Goal: Check status: Check status

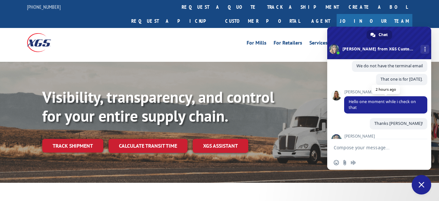
scroll to position [2377, 0]
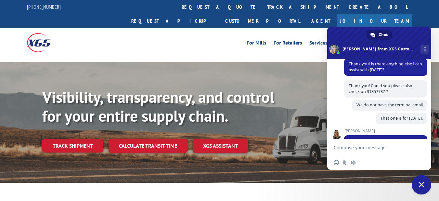
click at [413, 37] on span at bounding box center [379, 43] width 104 height 33
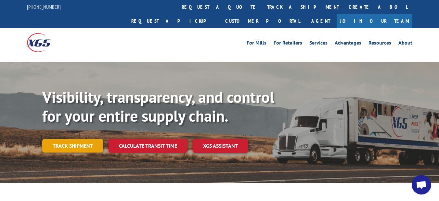
click at [74, 139] on link "Track shipment" at bounding box center [72, 146] width 61 height 14
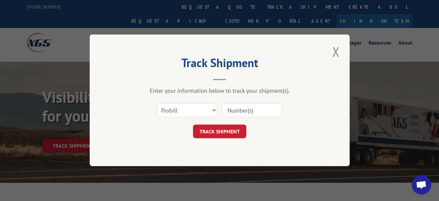
drag, startPoint x: 263, startPoint y: 107, endPoint x: 260, endPoint y: 110, distance: 4.6
click at [263, 107] on input at bounding box center [252, 111] width 60 height 14
paste input "16955991"
type input "16955991"
click at [229, 128] on button "TRACK SHIPMENT" at bounding box center [219, 132] width 53 height 14
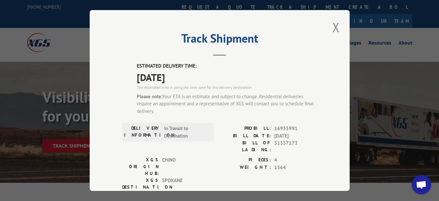
drag, startPoint x: 64, startPoint y: 115, endPoint x: 73, endPoint y: 119, distance: 10.5
click at [64, 114] on div "Track Shipment ESTIMATED DELIVERY TIME: [DATE] The estimated time is using the …" at bounding box center [219, 100] width 439 height 201
click at [79, 130] on div "Track Shipment ESTIMATED DELIVERY TIME: [DATE] The estimated time is using the …" at bounding box center [219, 100] width 439 height 201
click at [334, 26] on button "Close modal" at bounding box center [336, 27] width 11 height 18
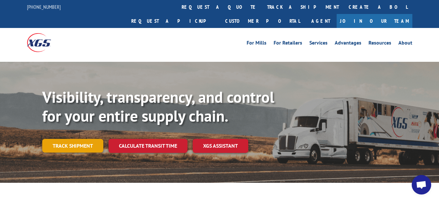
click at [76, 139] on link "Track shipment" at bounding box center [72, 146] width 61 height 14
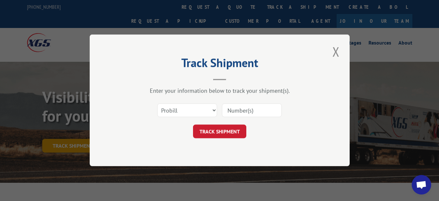
scroll to position [0, 0]
click at [235, 112] on input at bounding box center [252, 111] width 60 height 14
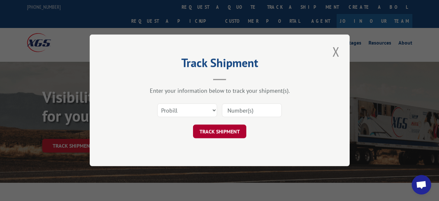
paste input "17386316"
type input "17386316"
click at [224, 132] on button "TRACK SHIPMENT" at bounding box center [219, 132] width 53 height 14
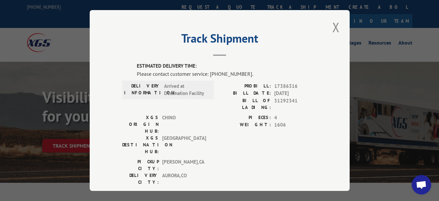
click at [361, 124] on div "Track Shipment ESTIMATED DELIVERY TIME: Please contact customer service: [PHONE…" at bounding box center [219, 100] width 439 height 201
click at [386, 148] on div "Track Shipment ESTIMATED DELIVERY TIME: Please contact customer service: [PHONE…" at bounding box center [219, 100] width 439 height 201
click at [331, 23] on button "Close modal" at bounding box center [336, 27] width 11 height 18
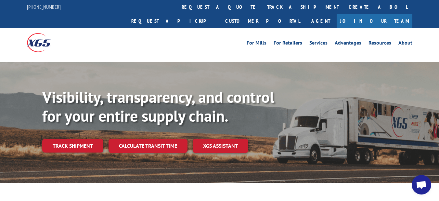
click at [423, 180] on span "Open chat" at bounding box center [422, 185] width 20 height 20
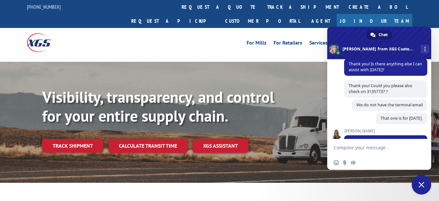
scroll to position [2533, 0]
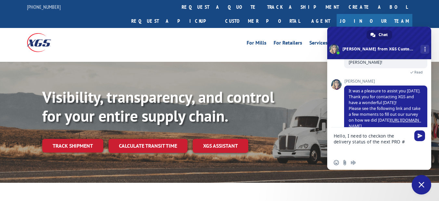
paste textarea "Compose your message..."
type textarea "Hello, I need to checkon the delivery status of the next PRO #"
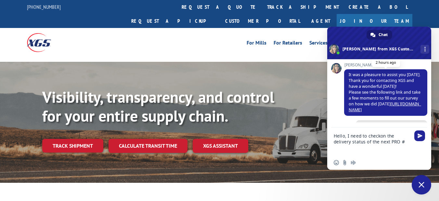
scroll to position [2588, 0]
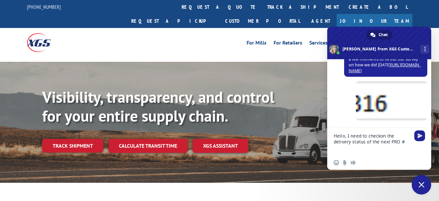
click at [392, 143] on textarea "Hello, I need to checkon the delivery status of the next PRO #" at bounding box center [373, 141] width 78 height 28
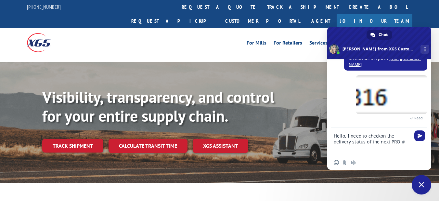
scroll to position [2582, 0]
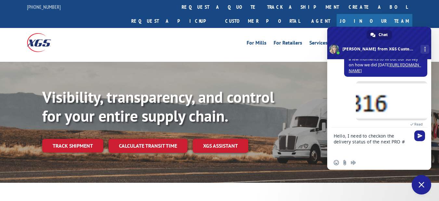
click at [394, 138] on textarea "Hello, I need to checkon the delivery status of the next PRO #" at bounding box center [373, 141] width 78 height 28
click at [390, 140] on textarea "Hello, I need to checkon the delivery status of the next PRO #" at bounding box center [373, 141] width 78 height 28
paste textarea "17386316"
type textarea "Hello, I need to checkon the delivery status of the next PRO # 17386316"
click at [420, 138] on span "Send" at bounding box center [420, 135] width 5 height 5
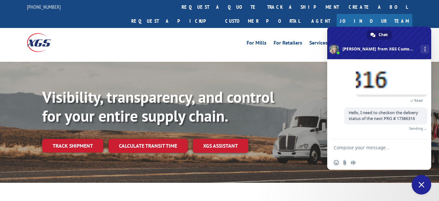
scroll to position [2596, 0]
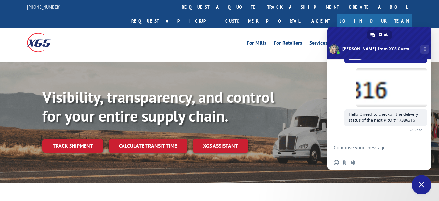
click at [420, 185] on span "Close chat" at bounding box center [422, 185] width 6 height 6
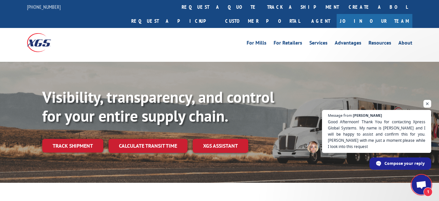
click at [424, 184] on span "Open chat" at bounding box center [421, 185] width 11 height 9
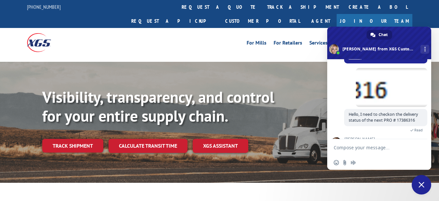
scroll to position [2653, 0]
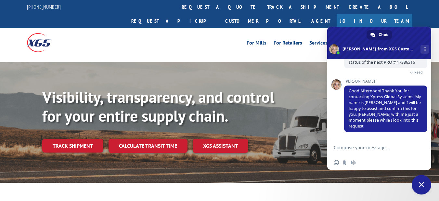
click at [420, 182] on span "Close chat" at bounding box center [422, 185] width 6 height 6
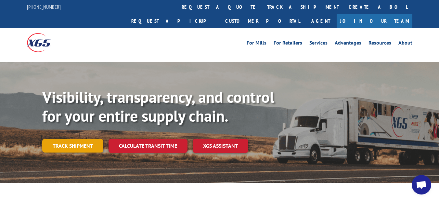
click at [85, 140] on div "Visibility, transparency, and control for your entire supply chain. Track shipm…" at bounding box center [240, 133] width 397 height 91
click at [82, 139] on link "Track shipment" at bounding box center [72, 146] width 61 height 14
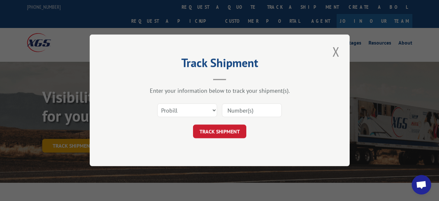
scroll to position [0, 0]
click at [229, 114] on input at bounding box center [252, 111] width 60 height 14
paste input "17543954"
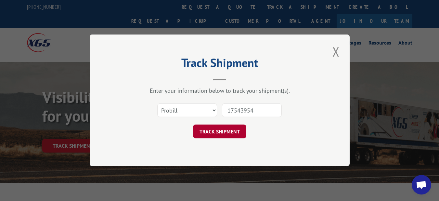
type input "17543954"
click at [226, 129] on button "TRACK SHIPMENT" at bounding box center [219, 132] width 53 height 14
